Goal: Information Seeking & Learning: Learn about a topic

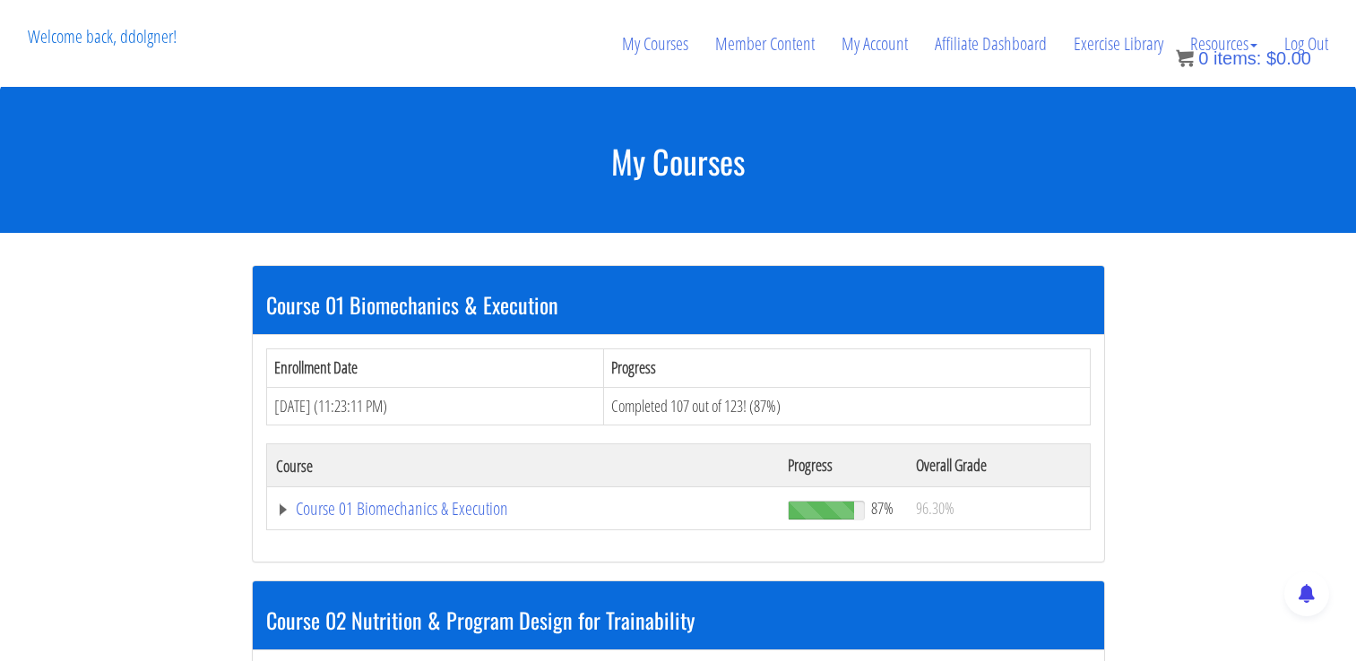
scroll to position [552, 0]
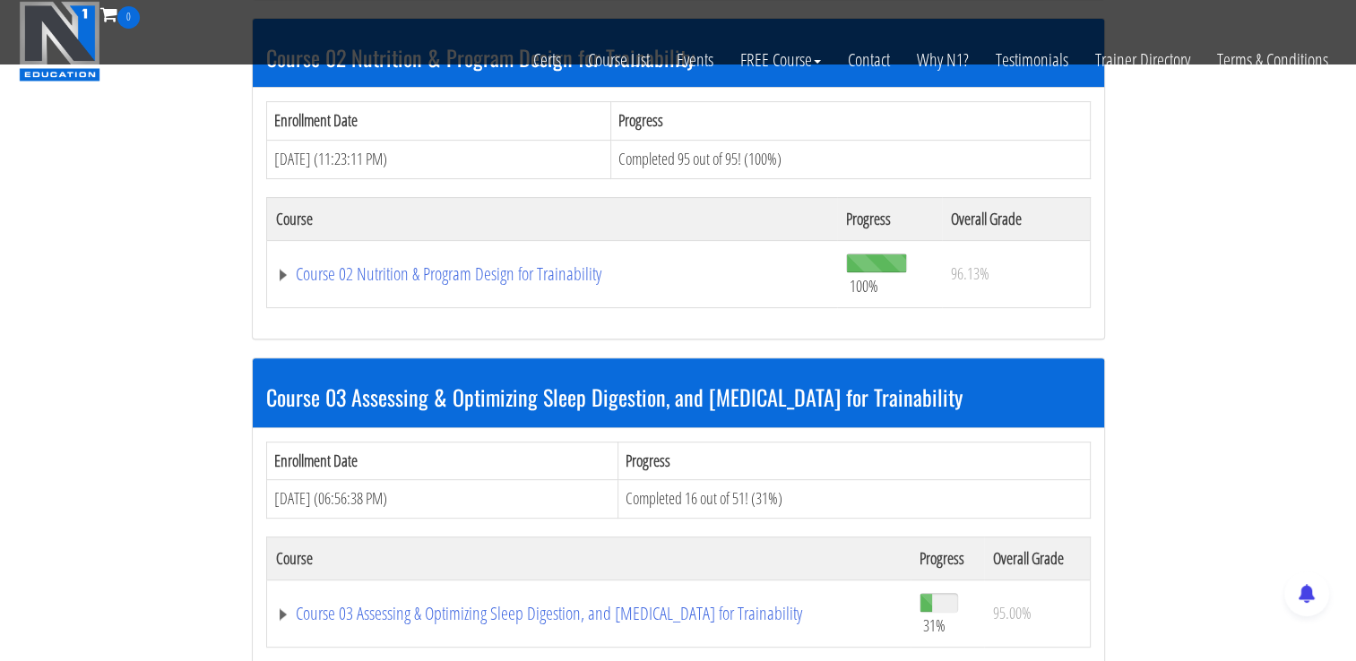
scroll to position [552, 0]
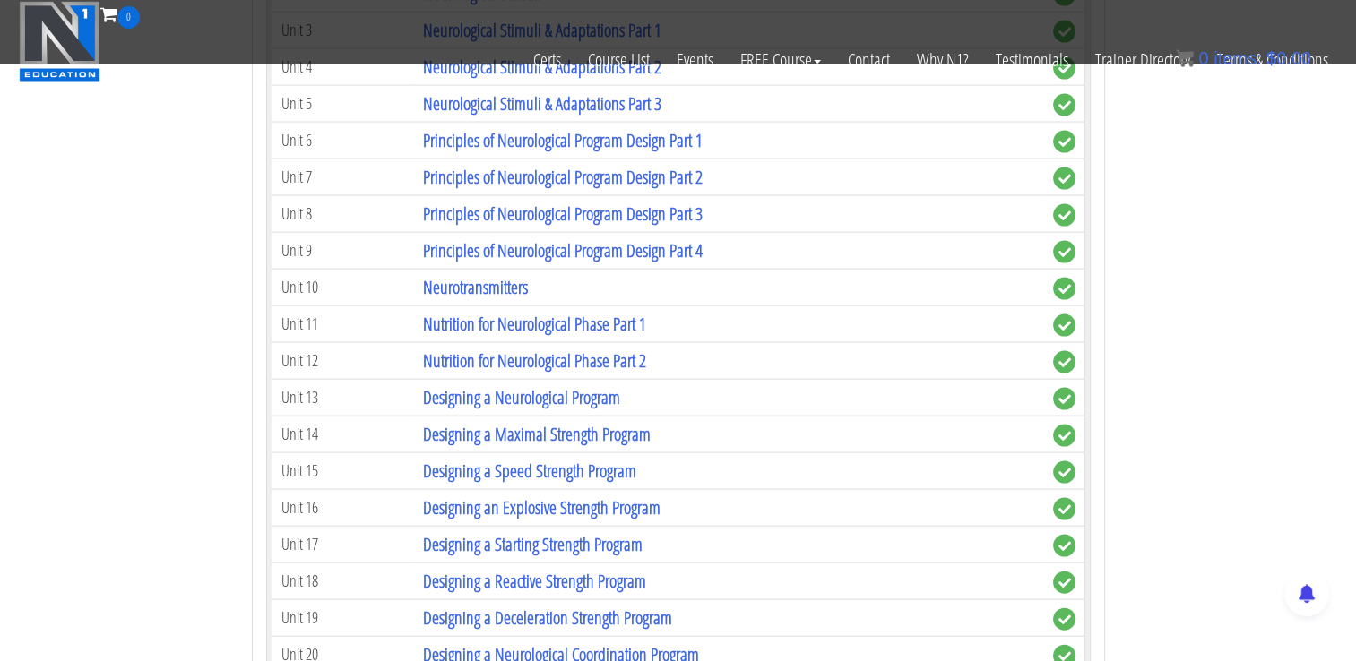
scroll to position [3689, 0]
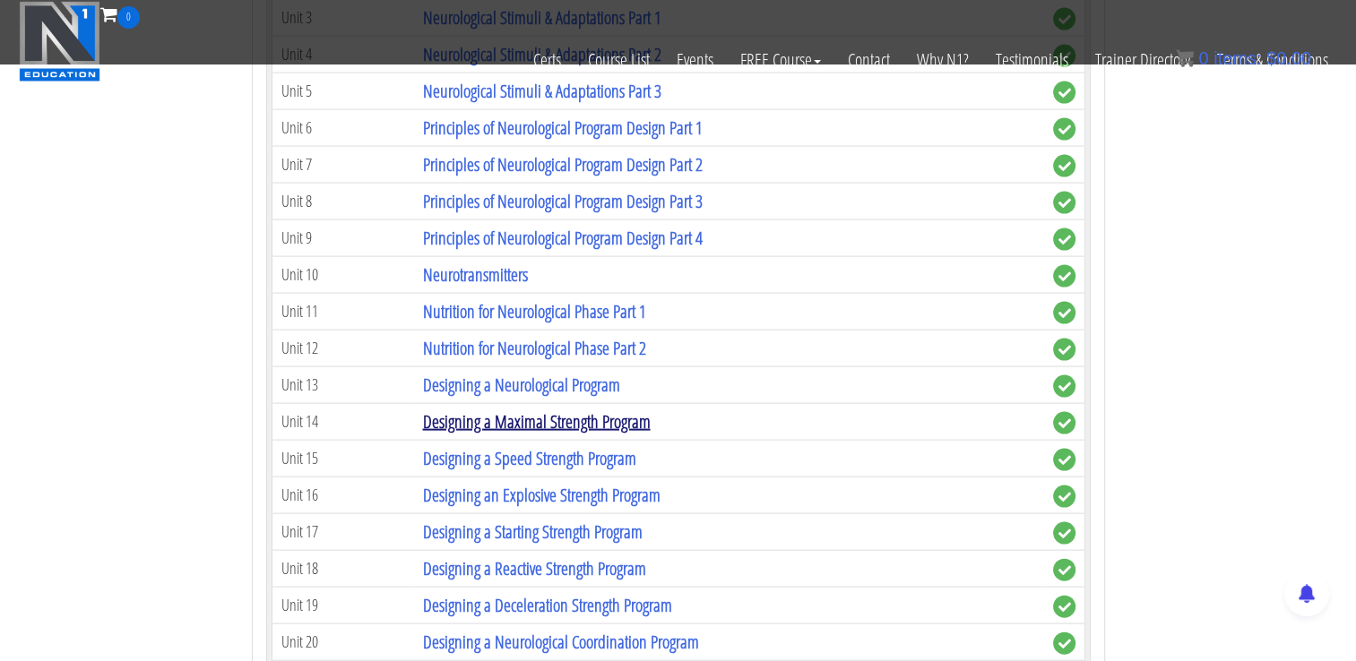
click at [631, 410] on link "Designing a Maximal Strength Program" at bounding box center [536, 422] width 228 height 24
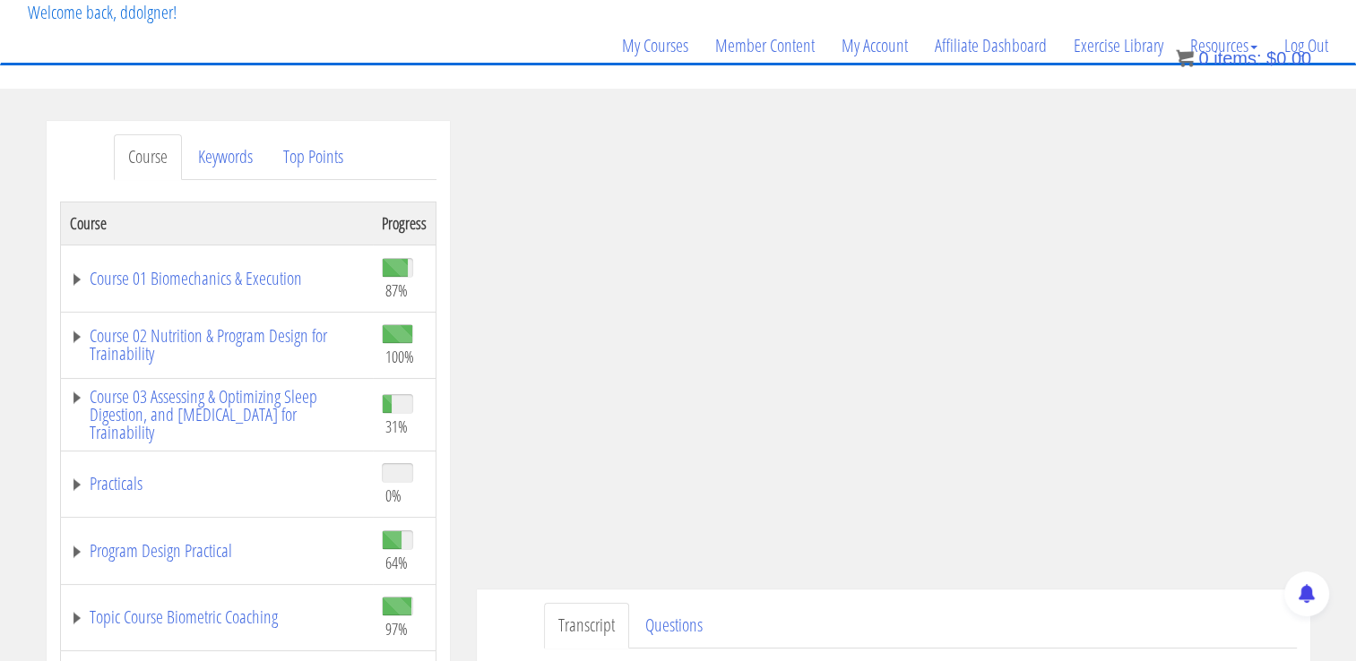
scroll to position [116, 0]
click at [75, 333] on link "Course 02 Nutrition & Program Design for Trainability" at bounding box center [217, 343] width 294 height 36
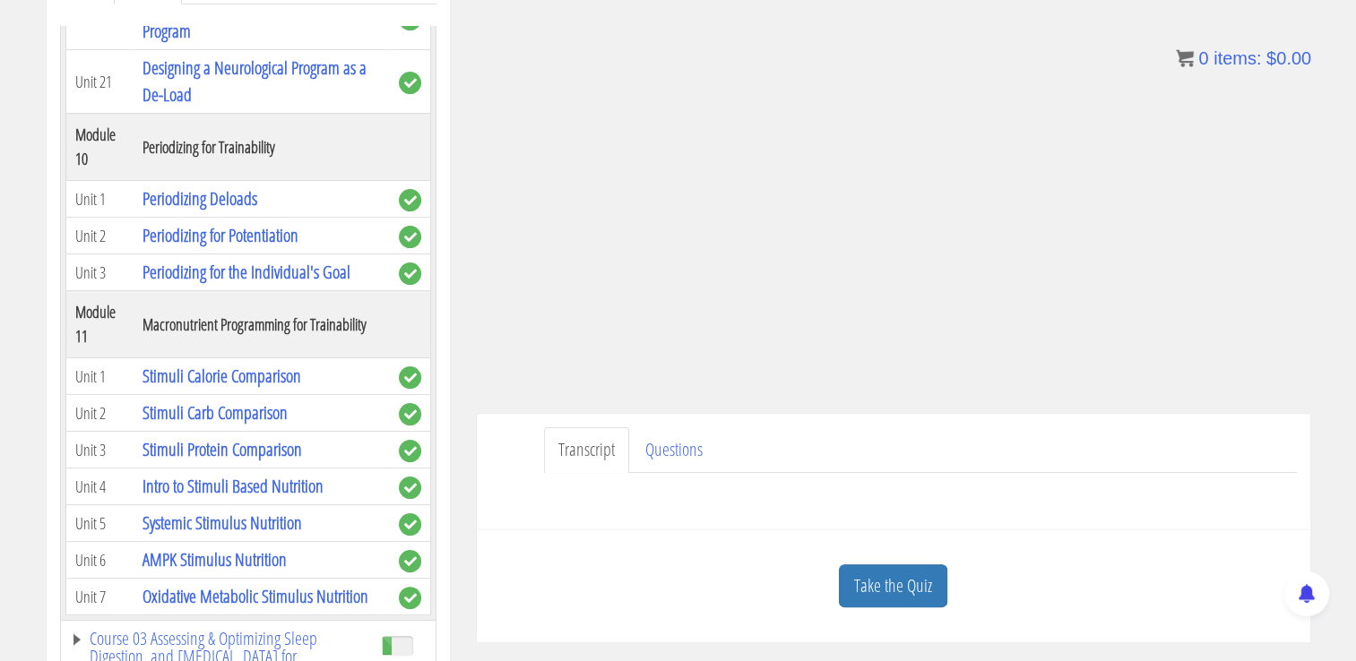
scroll to position [295, 0]
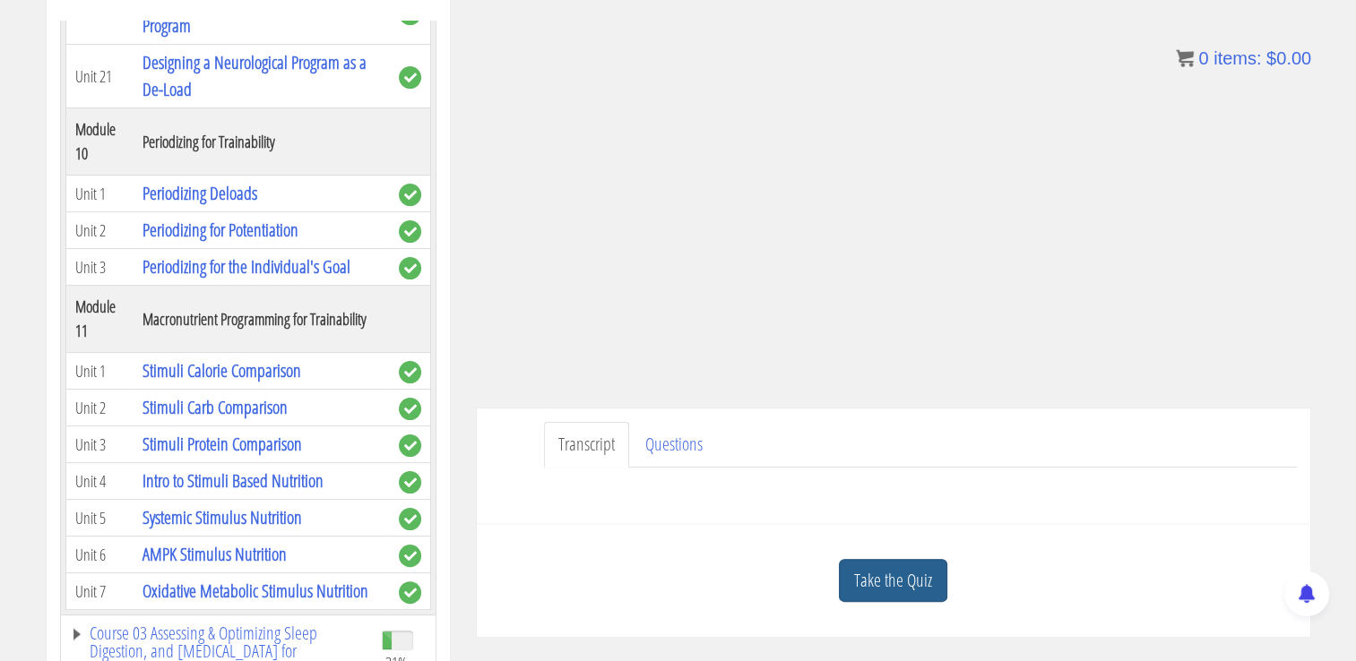
click at [933, 599] on link "Take the Quiz" at bounding box center [893, 581] width 108 height 44
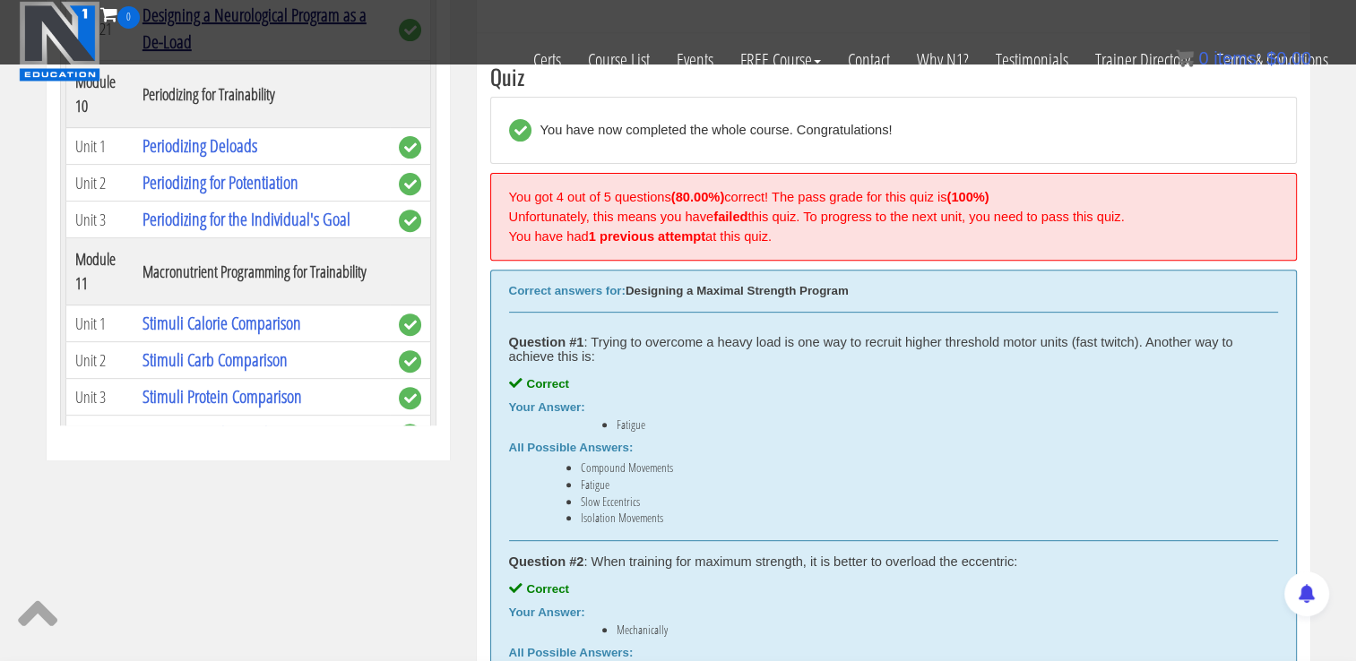
scroll to position [3854, 0]
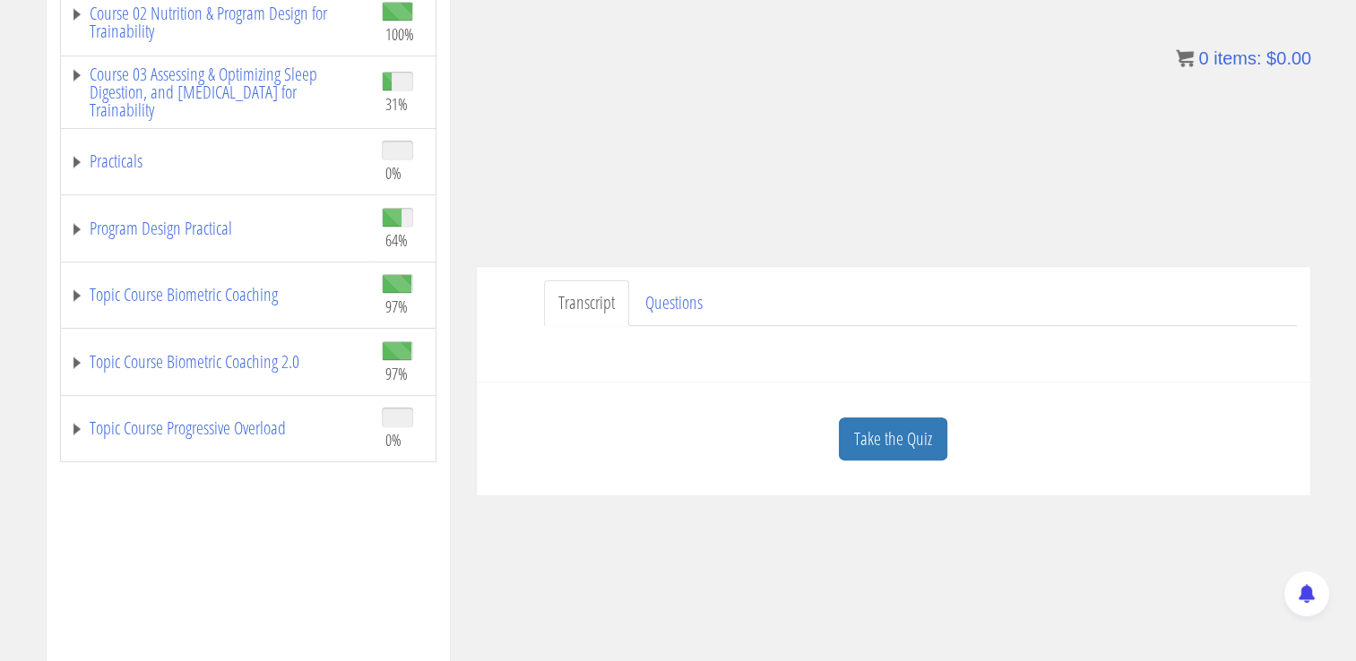
scroll to position [448, 0]
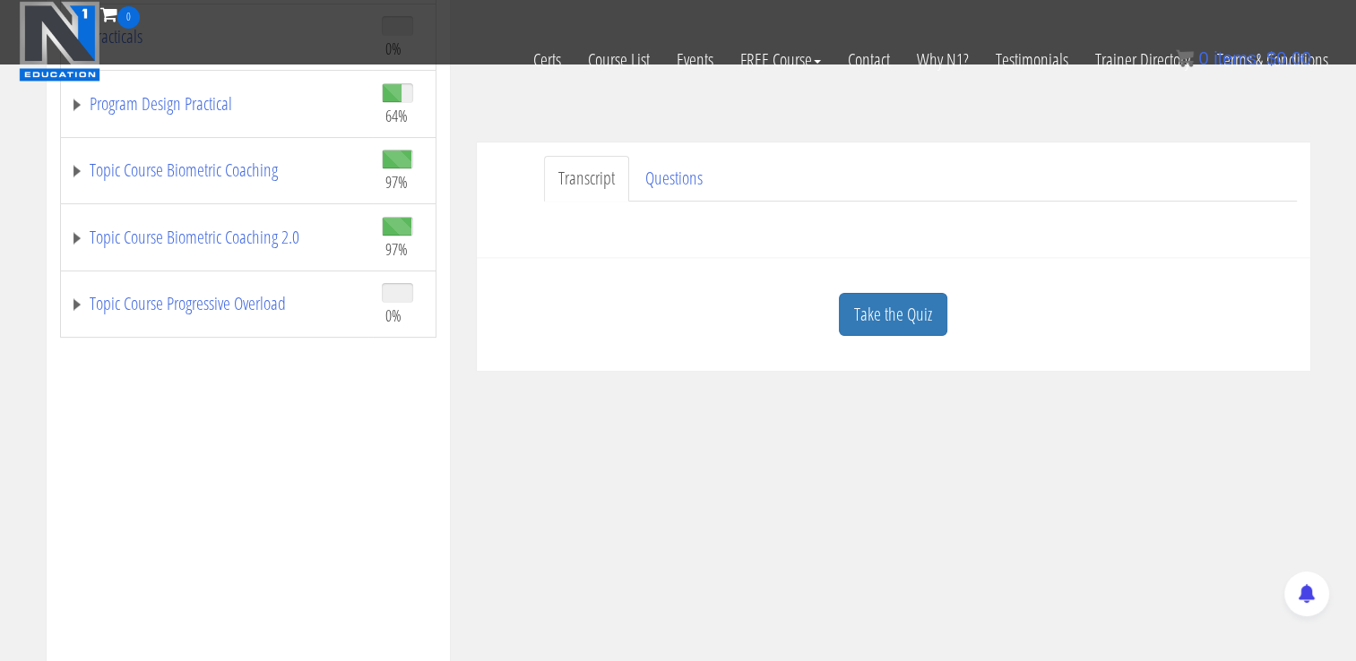
click at [920, 295] on link "Take the Quiz" at bounding box center [893, 315] width 108 height 44
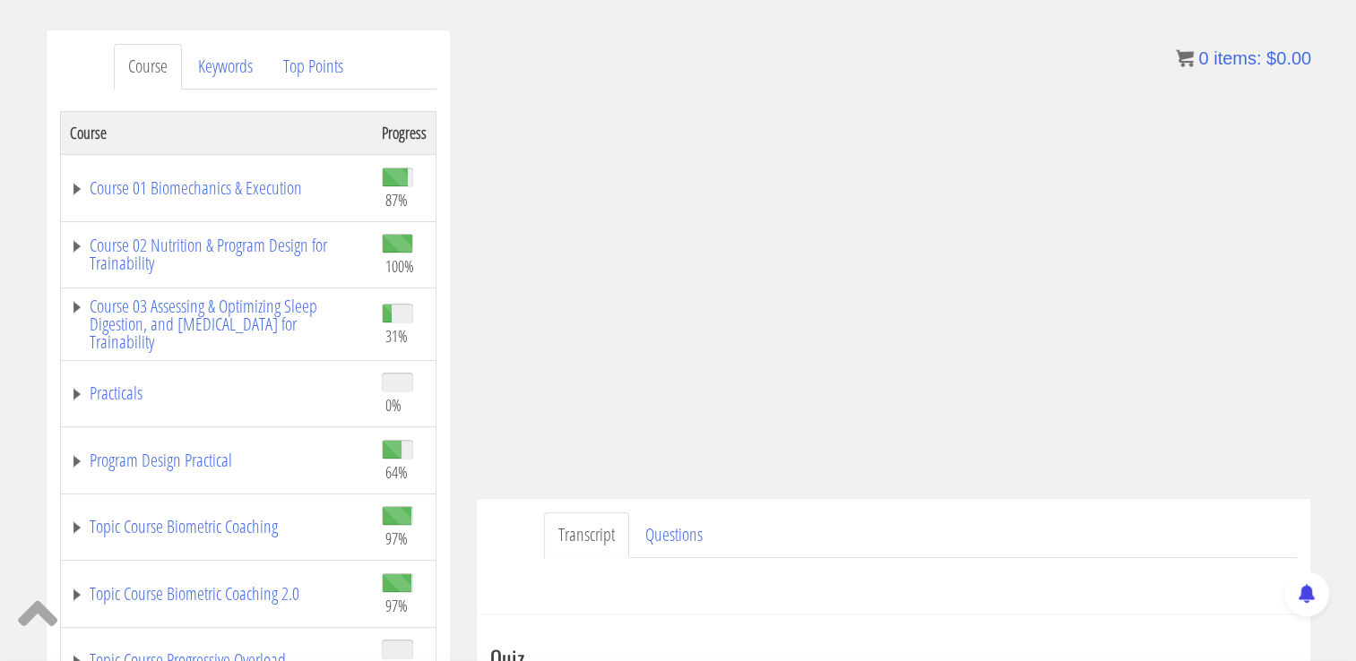
scroll to position [210, 0]
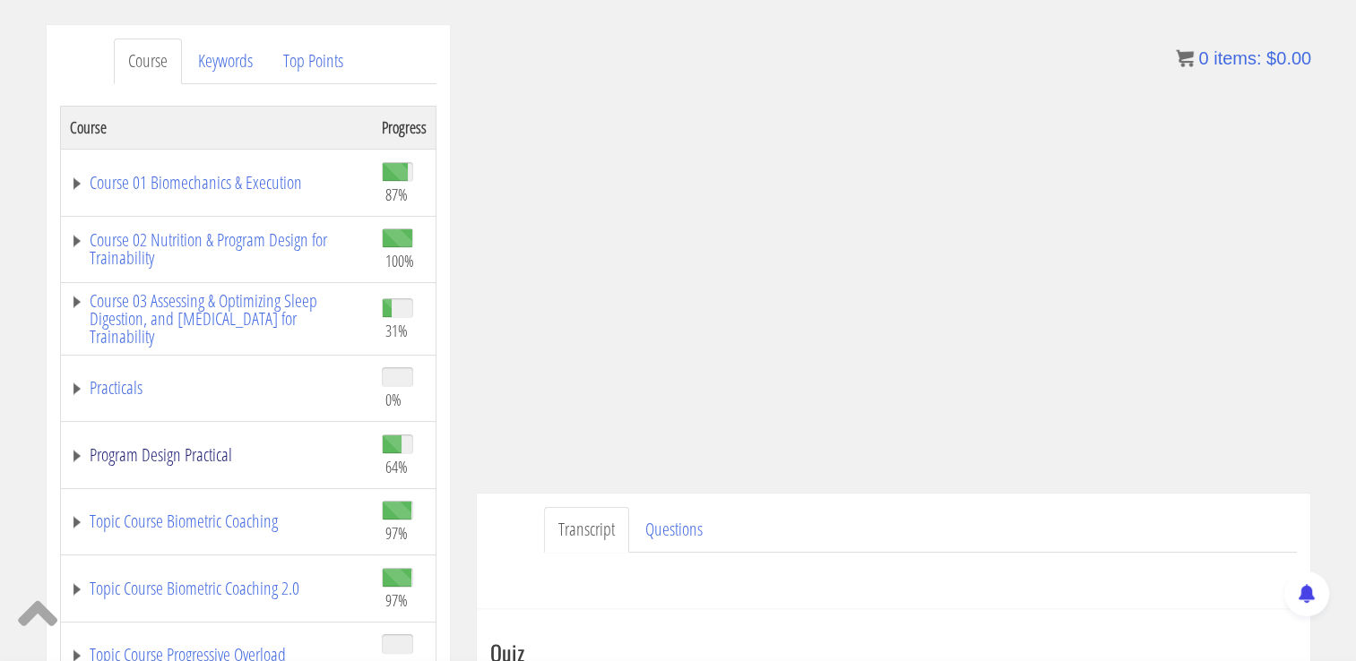
click at [72, 446] on link "Program Design Practical" at bounding box center [217, 455] width 294 height 18
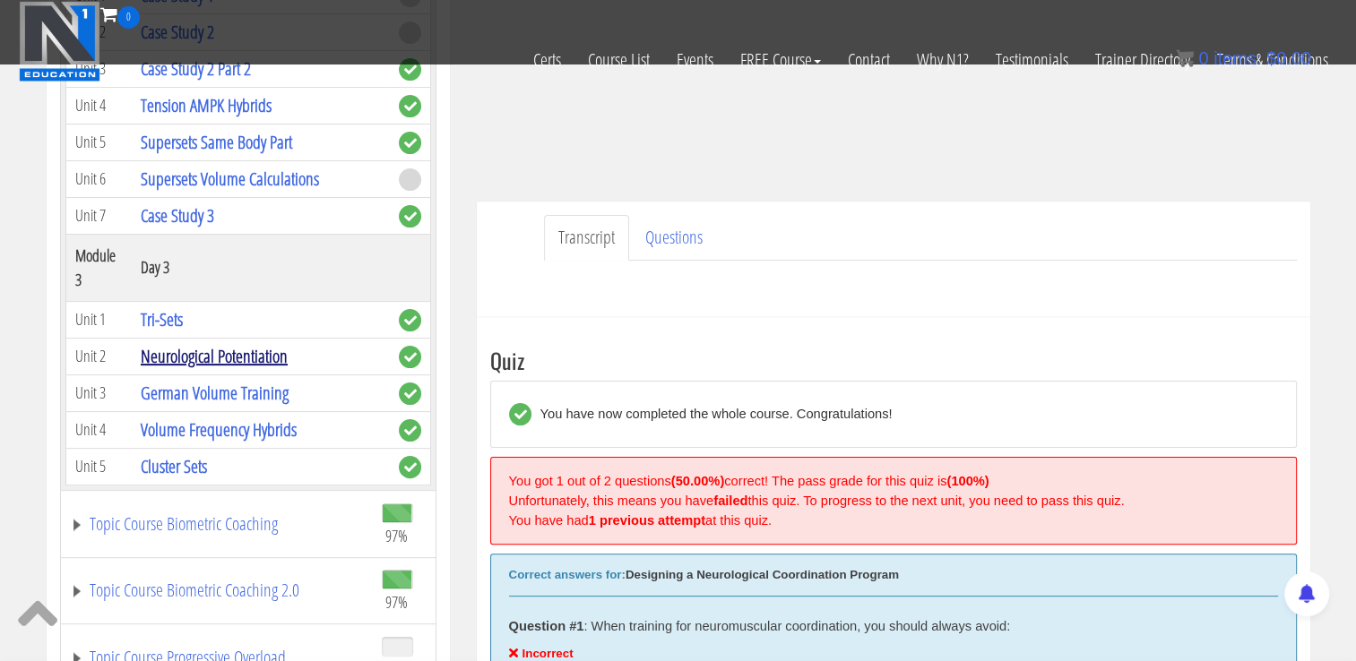
scroll to position [1061, 0]
click at [272, 347] on link "Neurological Potentiation" at bounding box center [214, 356] width 147 height 24
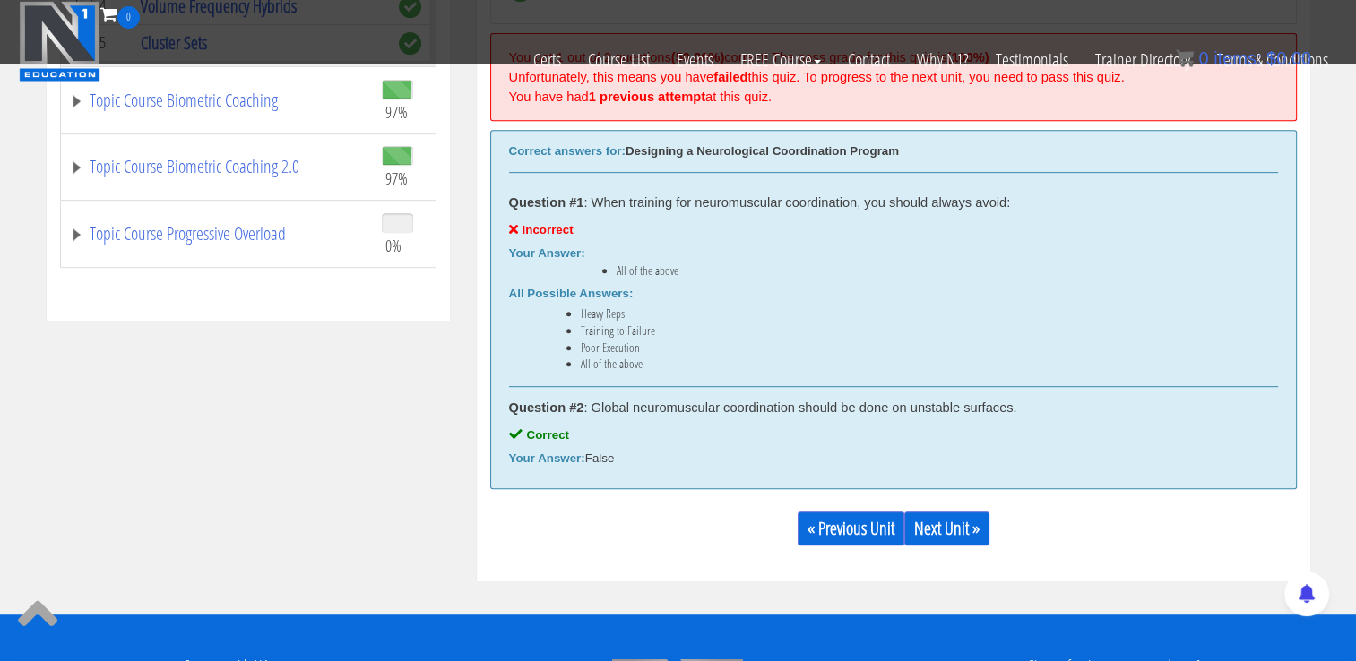
scroll to position [837, 0]
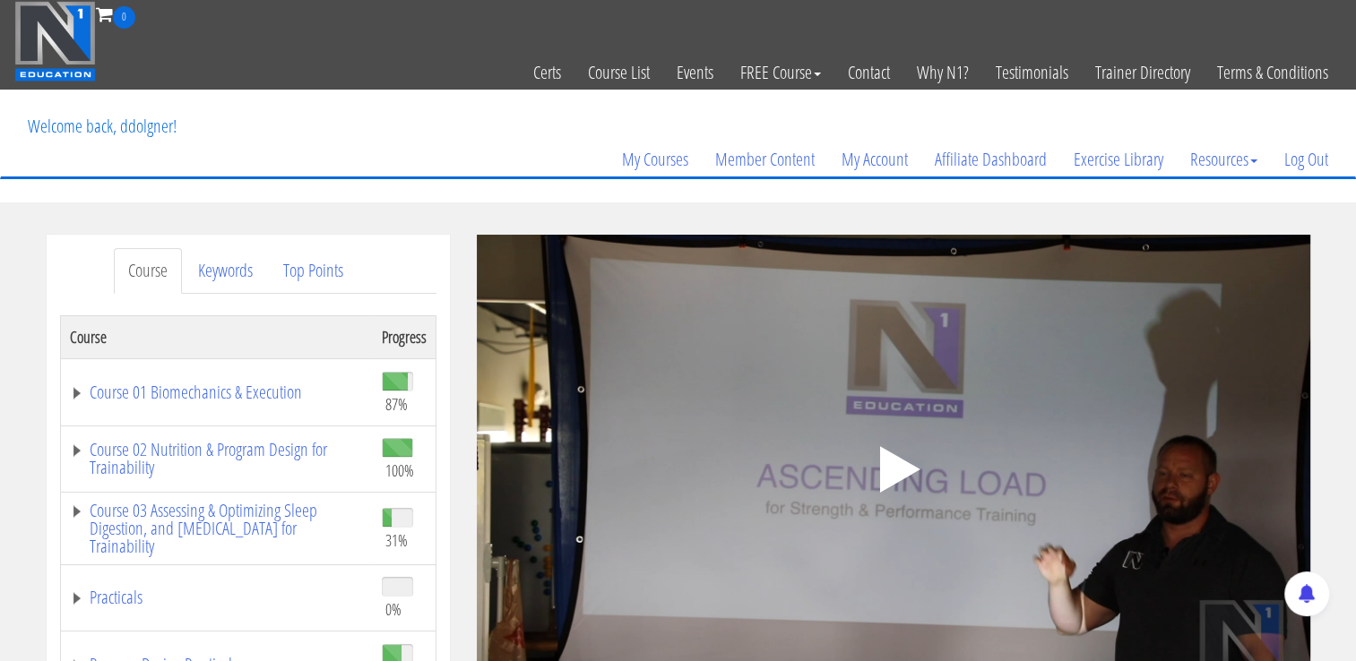
scroll to position [90, 0]
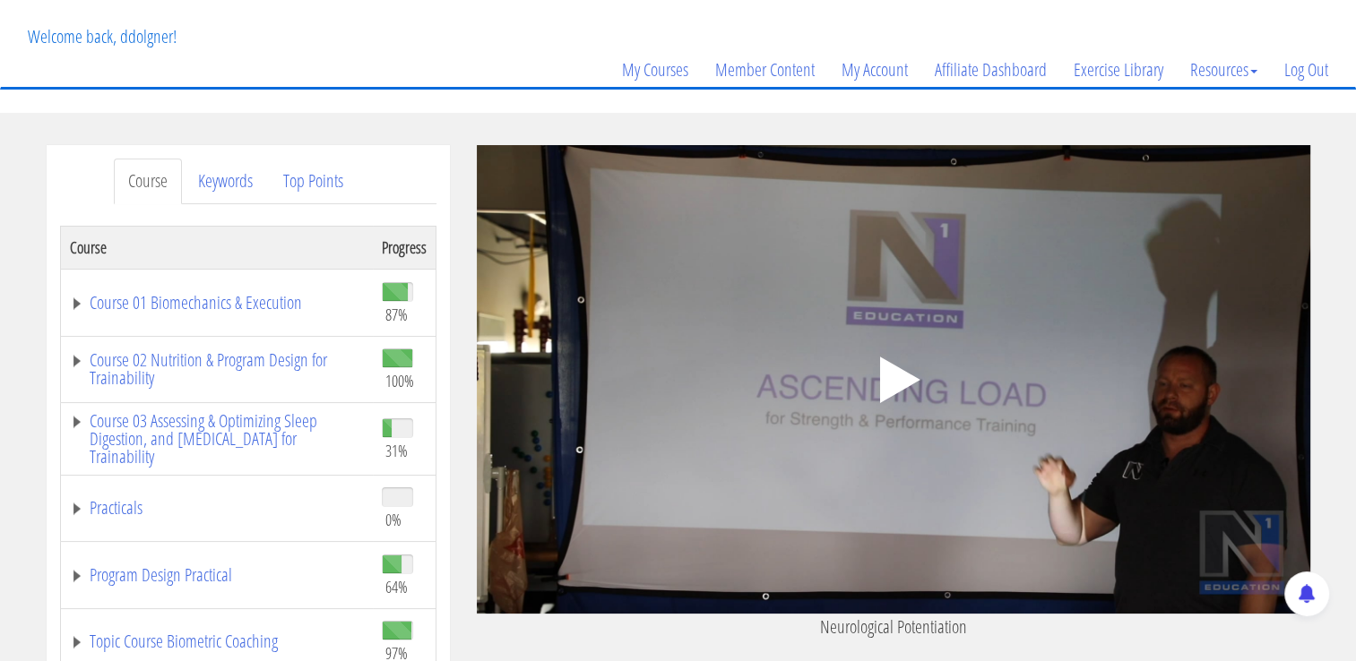
click at [903, 385] on polygon at bounding box center [899, 380] width 40 height 47
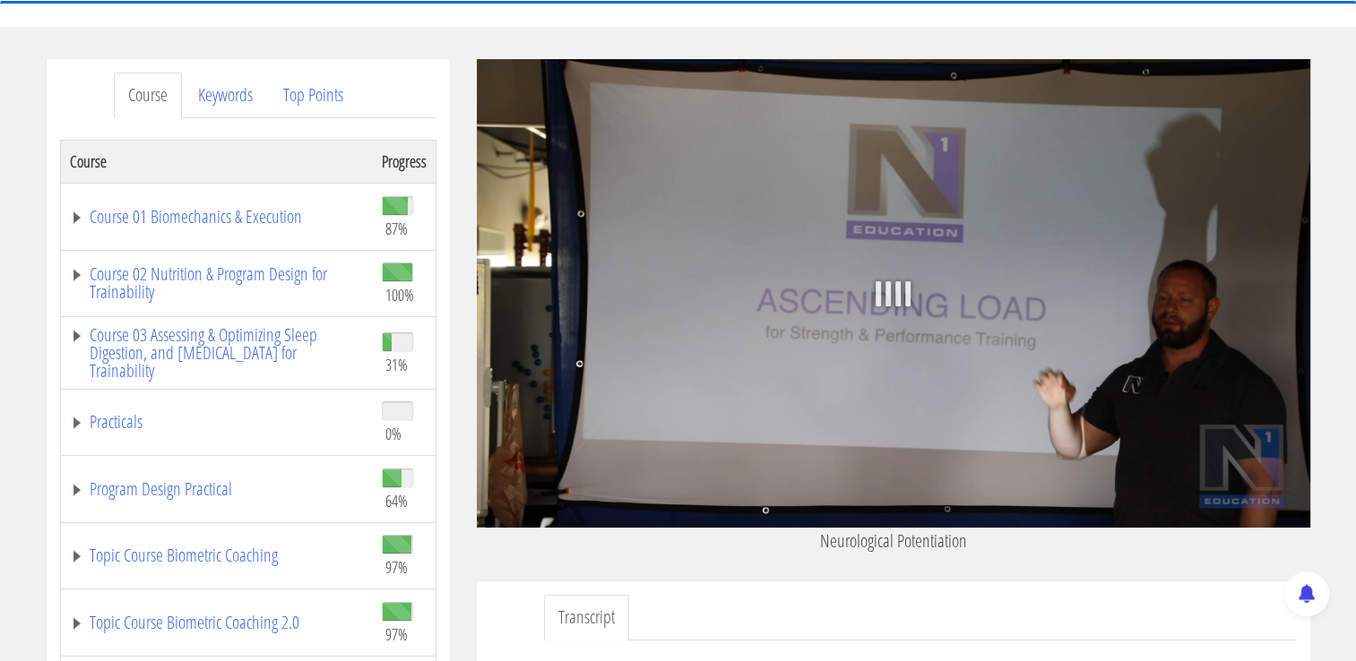
scroll to position [179, 0]
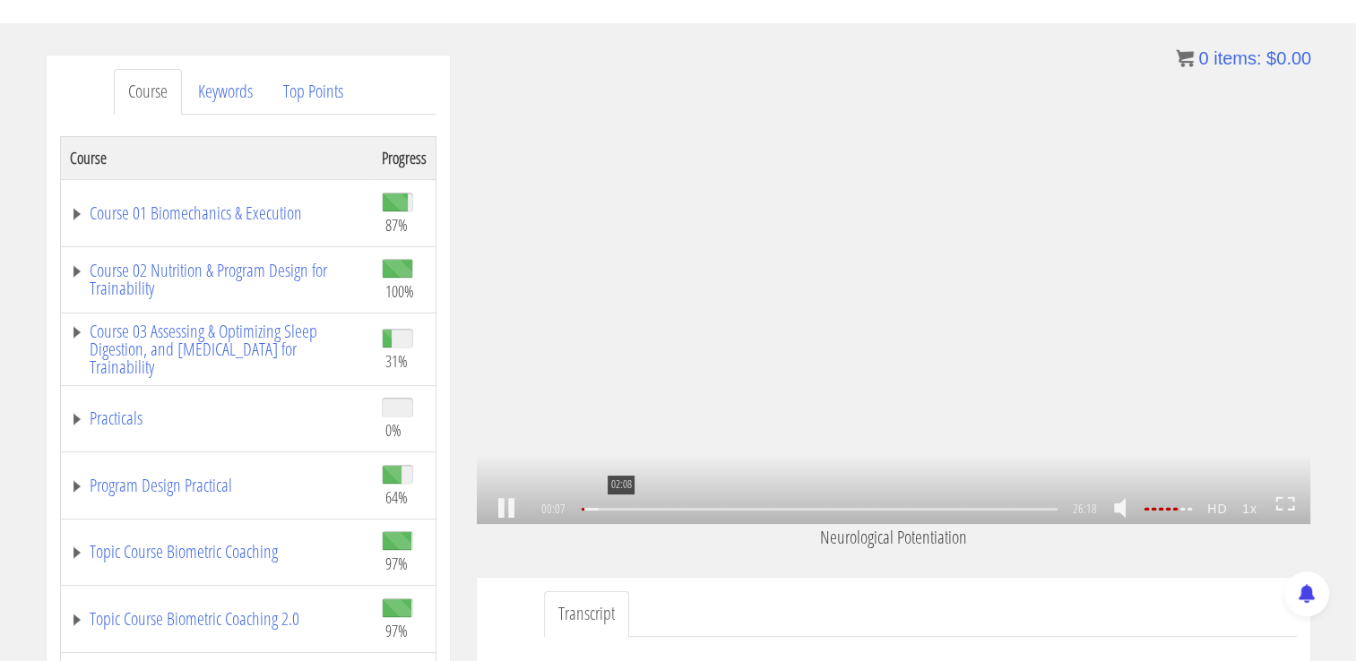
click at [619, 508] on div "02:08" at bounding box center [819, 509] width 475 height 3
click at [698, 510] on div "06:28" at bounding box center [819, 509] width 475 height 3
click at [724, 509] on div "07:53" at bounding box center [819, 509] width 475 height 3
click at [774, 509] on div "10:38" at bounding box center [819, 509] width 475 height 3
click at [827, 511] on div "13:35" at bounding box center [819, 509] width 475 height 3
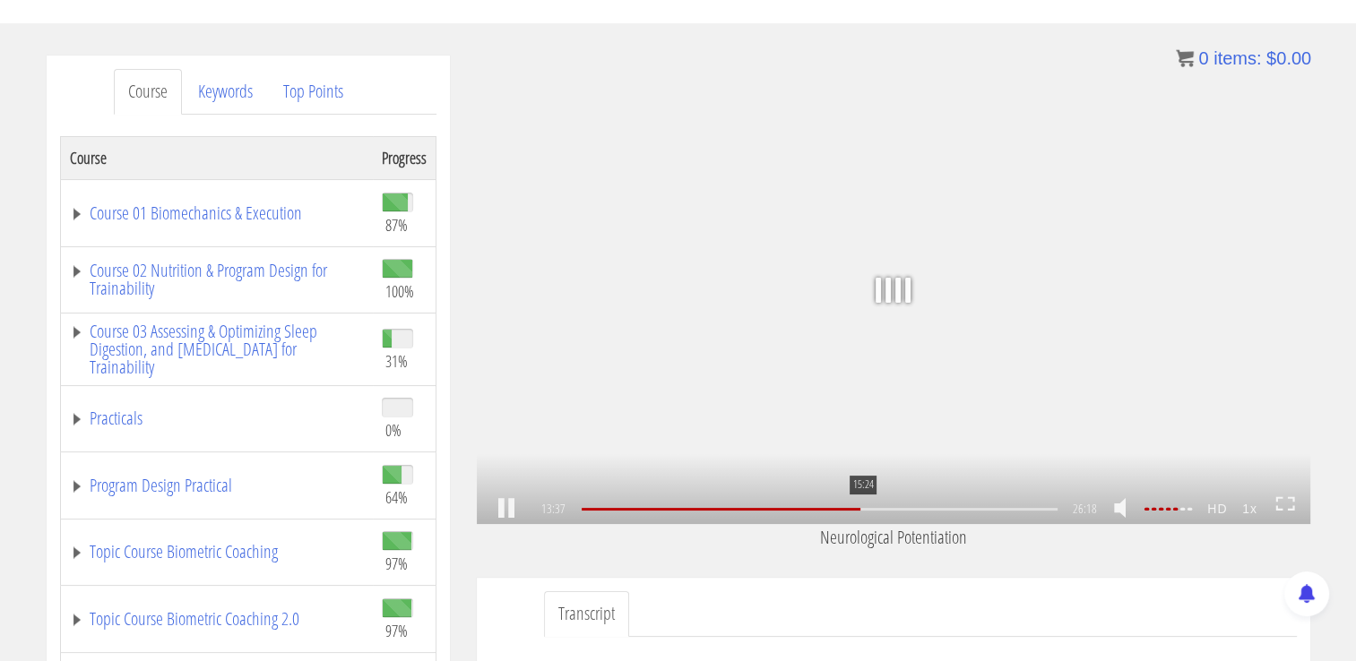
click at [861, 508] on div "15:24" at bounding box center [819, 509] width 475 height 3
click at [915, 508] on div "18:21" at bounding box center [819, 509] width 475 height 3
click at [977, 511] on div "21:44" at bounding box center [819, 509] width 475 height 3
click at [1013, 511] on div "23:42" at bounding box center [819, 509] width 475 height 3
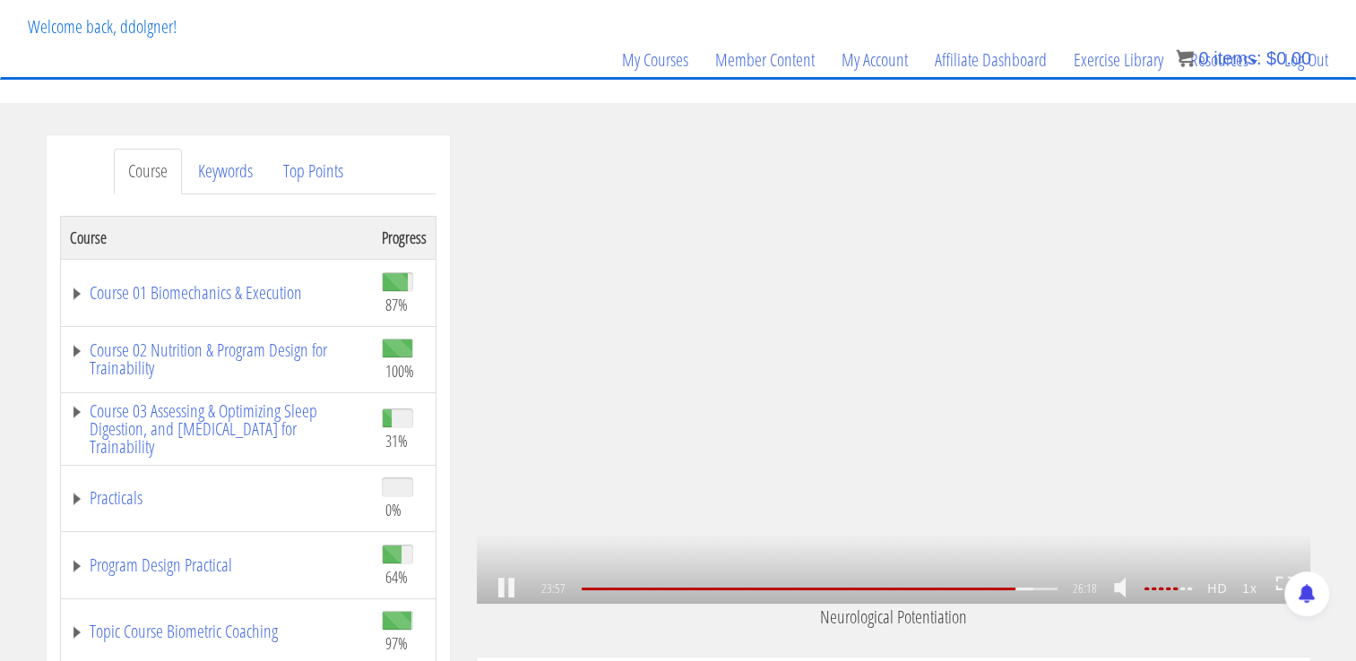
scroll to position [90, 0]
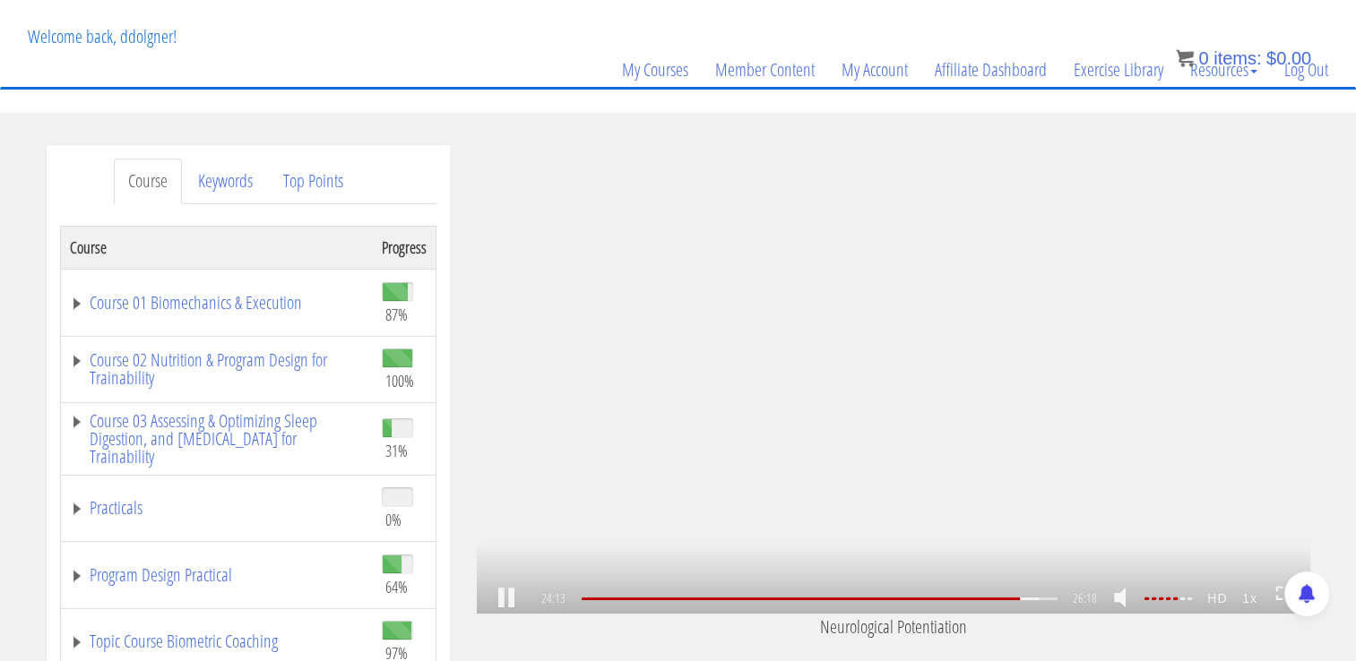
click at [505, 599] on link at bounding box center [506, 599] width 30 height 0
